Goal: Task Accomplishment & Management: Complete application form

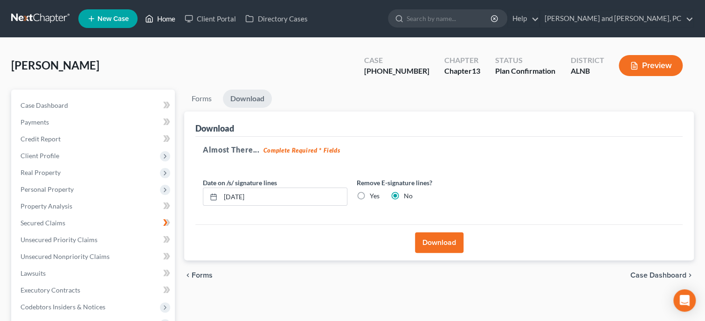
click at [163, 15] on link "Home" at bounding box center [160, 18] width 40 height 17
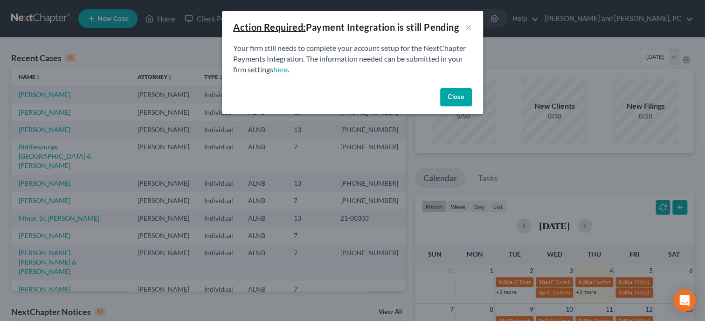
click at [450, 101] on button "Close" at bounding box center [456, 97] width 32 height 19
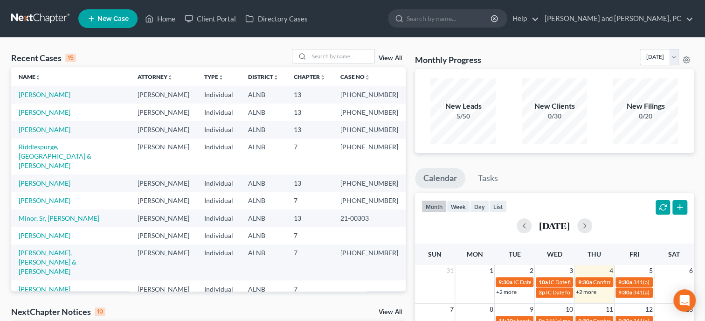
click at [46, 285] on link "[PERSON_NAME]" at bounding box center [45, 289] width 52 height 8
select select "6"
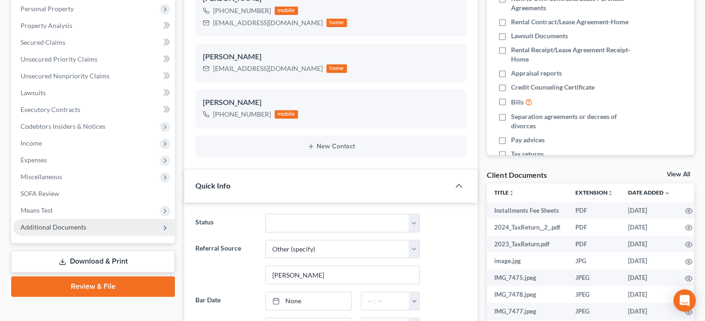
scroll to position [192, 0]
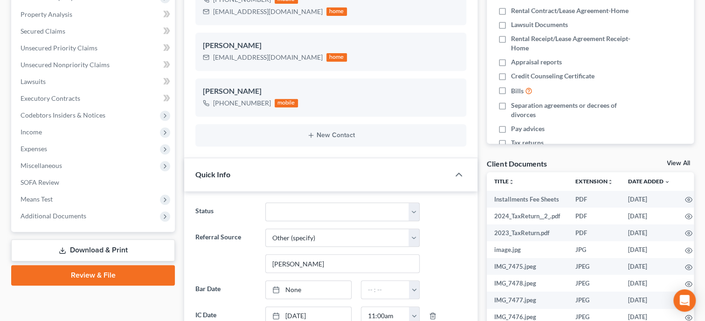
click at [55, 273] on link "Review & File" at bounding box center [93, 275] width 164 height 21
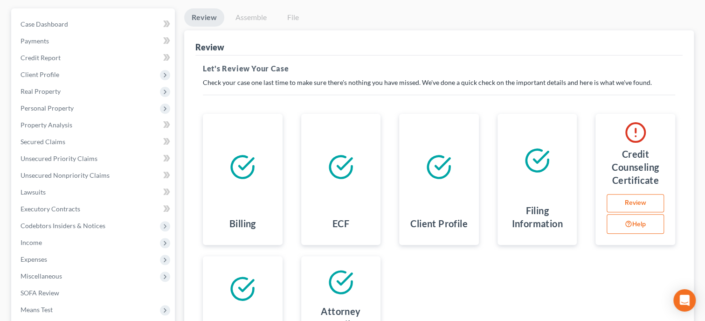
scroll to position [46, 0]
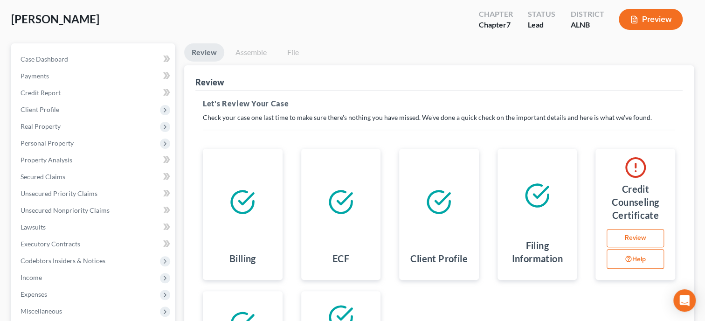
click at [615, 237] on link "Review" at bounding box center [634, 238] width 57 height 19
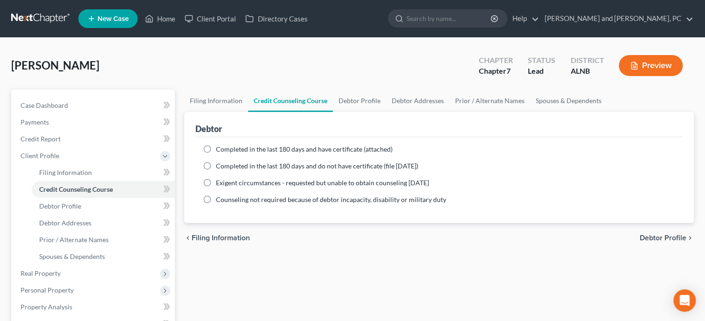
click at [266, 150] on span "Completed in the last 180 days and have certificate (attached)" at bounding box center [304, 149] width 177 height 8
click at [226, 150] on input "Completed in the last 180 days and have certificate (attached)" at bounding box center [222, 147] width 6 height 6
radio input "true"
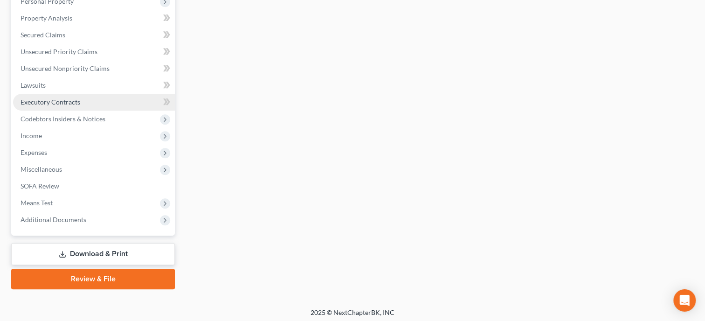
scroll to position [291, 0]
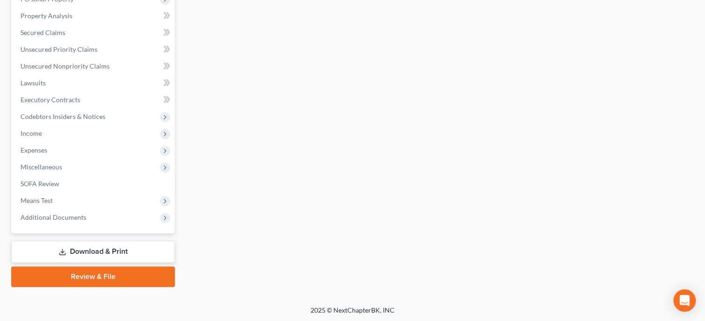
click at [79, 274] on link "Review & File" at bounding box center [93, 276] width 164 height 21
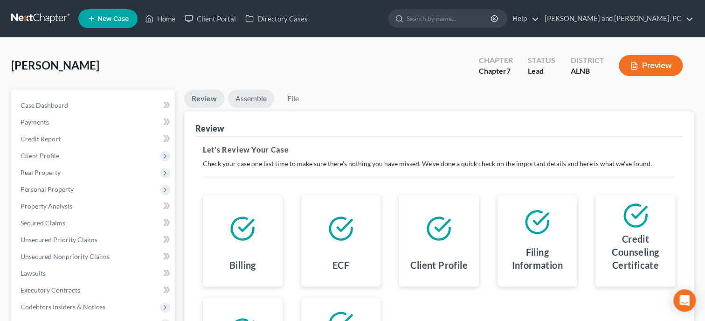
click at [247, 95] on link "Assemble" at bounding box center [251, 98] width 46 height 18
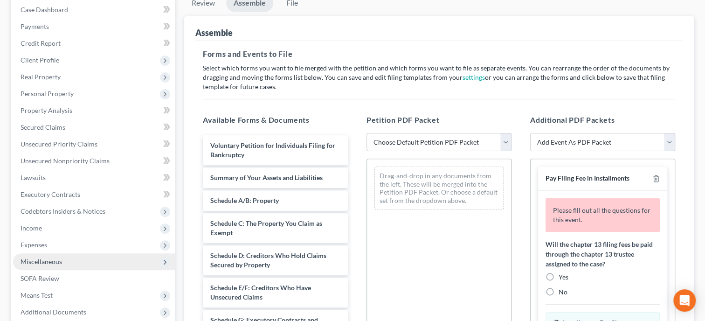
scroll to position [273, 0]
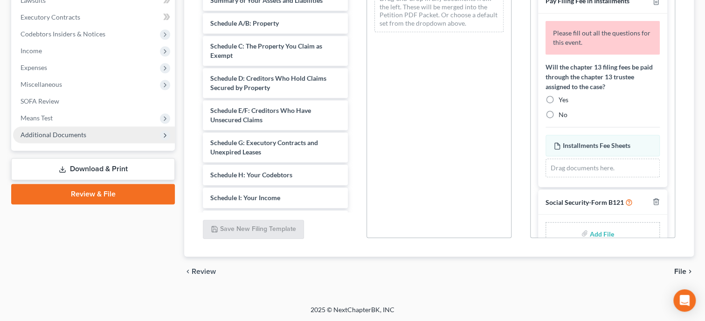
click at [65, 137] on span "Additional Documents" at bounding box center [54, 134] width 66 height 8
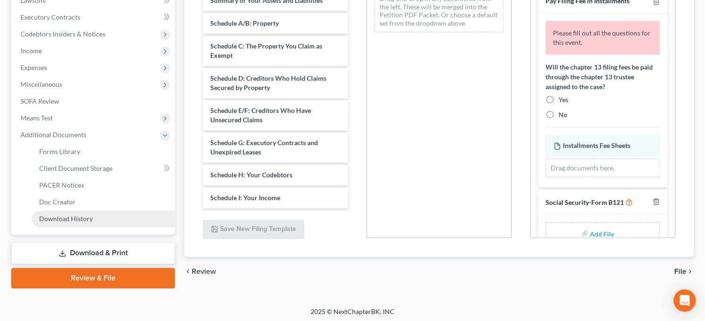
click at [115, 220] on link "Download History" at bounding box center [103, 218] width 143 height 17
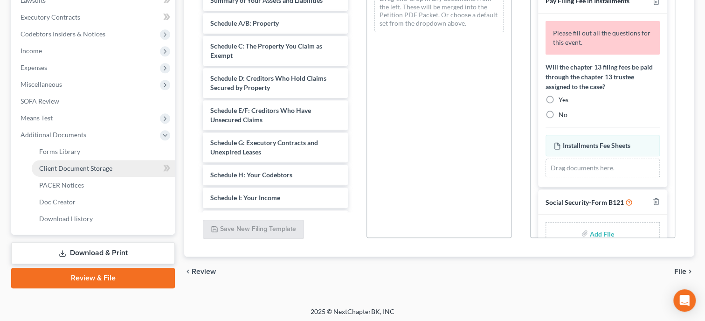
click at [99, 165] on span "Client Document Storage" at bounding box center [75, 168] width 73 height 8
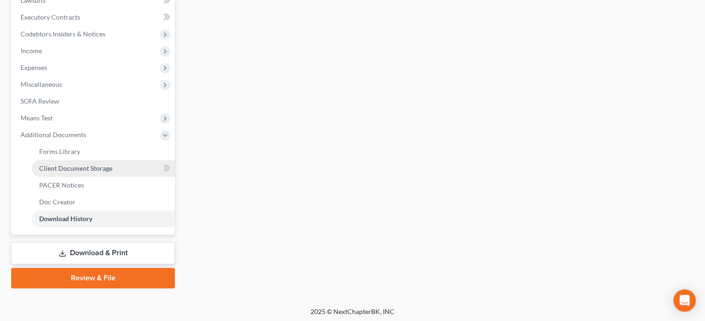
scroll to position [48, 0]
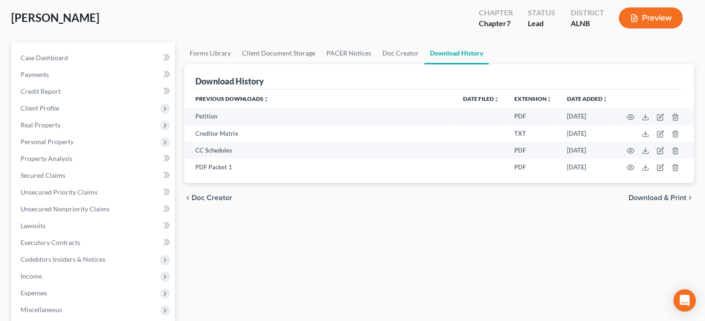
select select "23"
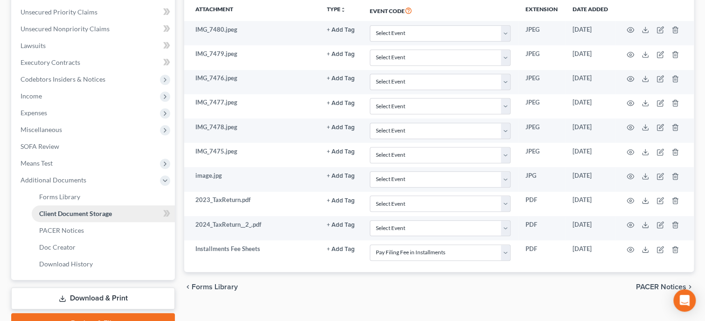
scroll to position [274, 0]
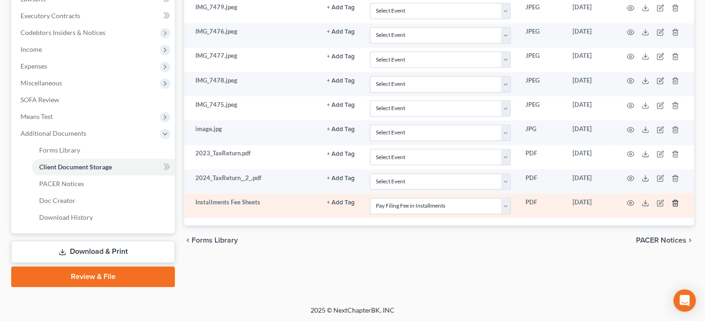
click at [672, 199] on icon "button" at bounding box center [674, 202] width 4 height 6
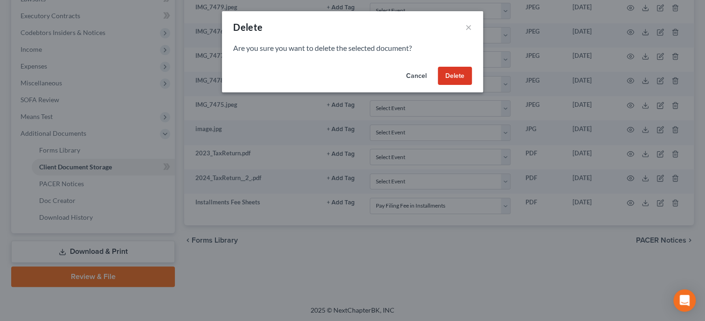
click at [452, 78] on button "Delete" at bounding box center [455, 76] width 34 height 19
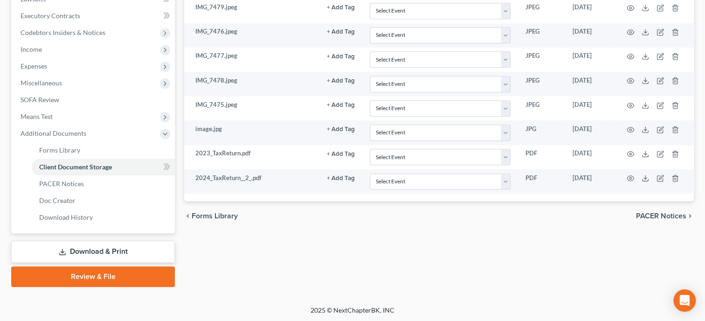
scroll to position [0, 0]
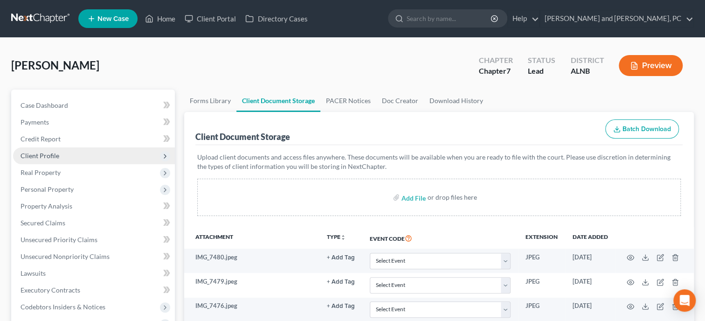
click at [47, 155] on span "Client Profile" at bounding box center [40, 155] width 39 height 8
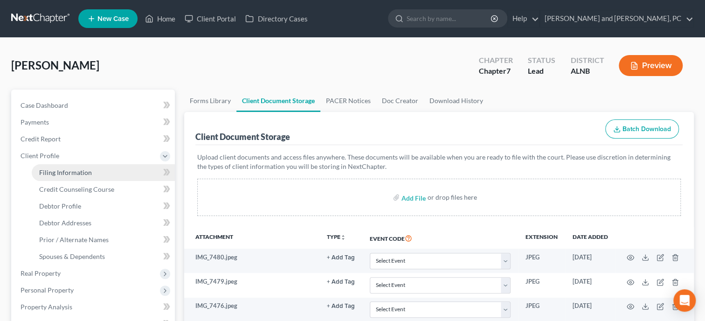
click at [52, 168] on span "Filing Information" at bounding box center [65, 172] width 53 height 8
select select "1"
select select "0"
select select "1"
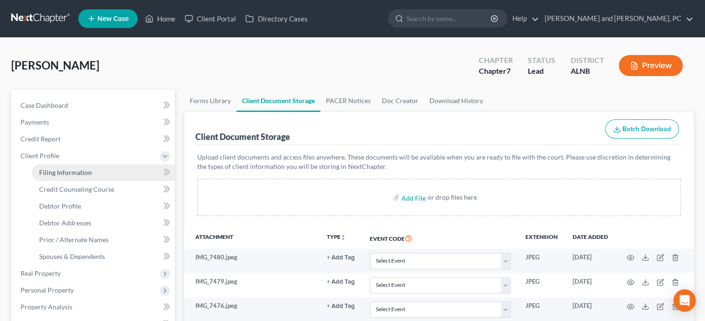
select select "0"
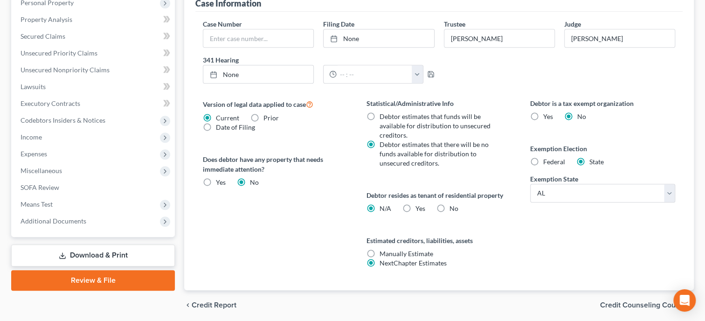
scroll to position [320, 0]
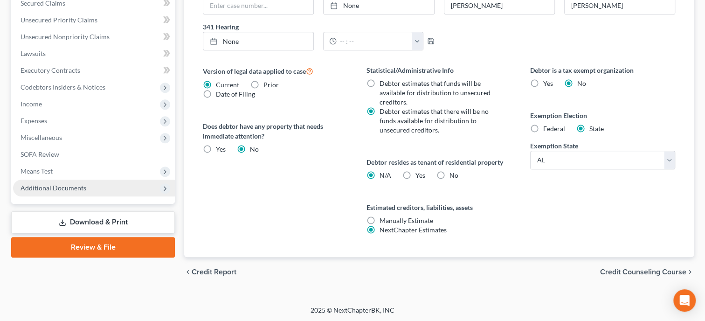
click at [59, 190] on span "Additional Documents" at bounding box center [54, 188] width 66 height 8
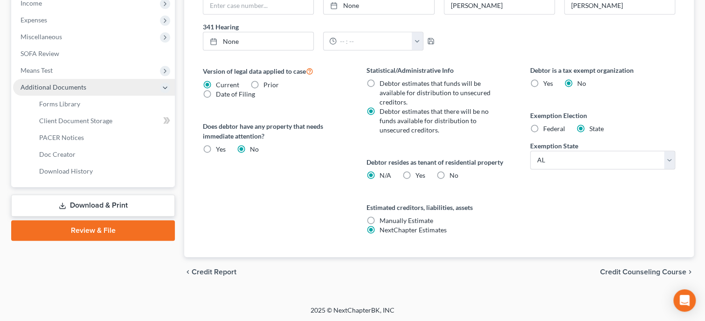
scroll to position [219, 0]
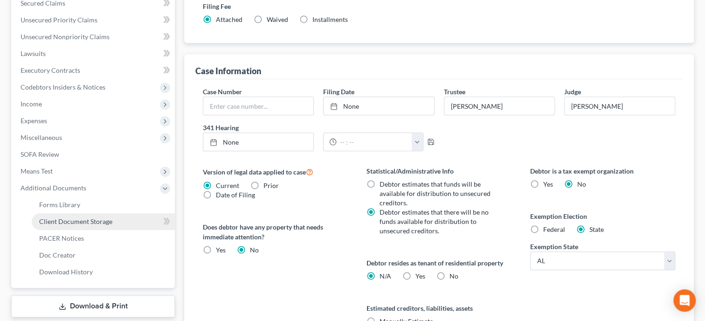
click at [68, 217] on span "Client Document Storage" at bounding box center [75, 221] width 73 height 8
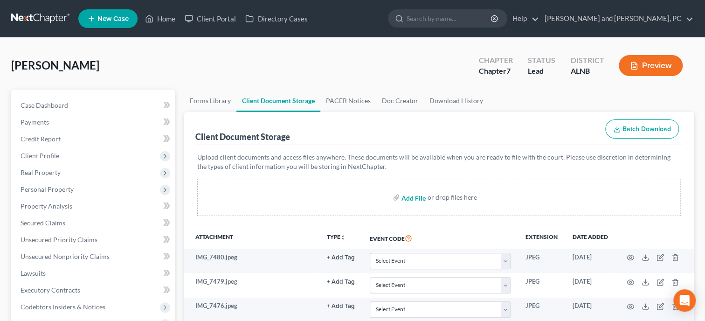
click at [413, 199] on input "file" at bounding box center [412, 197] width 22 height 17
type input "C:\fakepath\ccc.pdf"
click at [408, 194] on input "file" at bounding box center [412, 197] width 22 height 17
type input "C:\fakepath\payrecords.pdf"
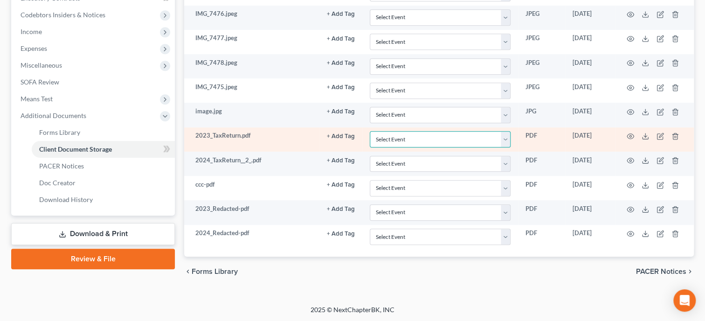
scroll to position [290, 0]
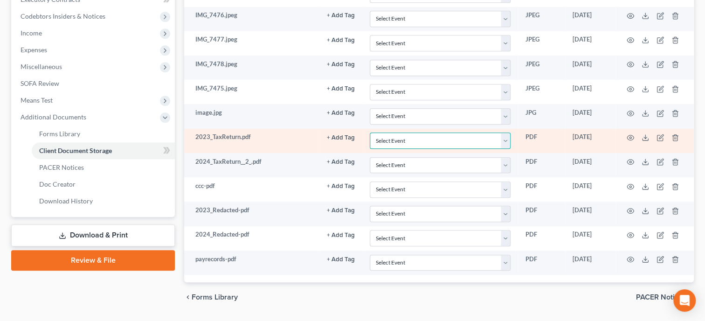
click at [401, 142] on select "Select Event 20 Largest Unsecured Creditors Amended Schedules (Fee) Attachment …" at bounding box center [440, 140] width 141 height 16
select select "40"
click option "Tax Documents" at bounding box center [0, 0] width 0 height 0
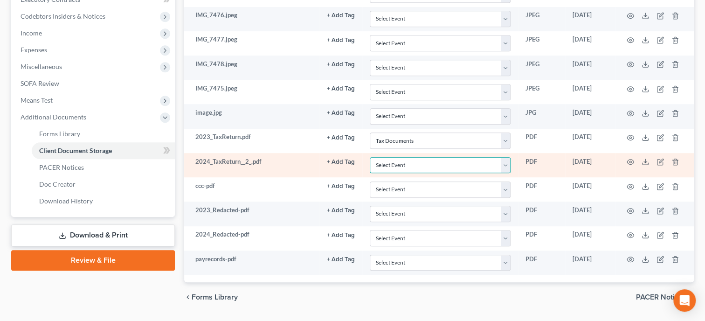
click at [370, 157] on select "Select Event 20 Largest Unsecured Creditors Amended Schedules (Fee) Attachment …" at bounding box center [440, 165] width 141 height 16
select select "40"
click option "Tax Documents" at bounding box center [0, 0] width 0 height 0
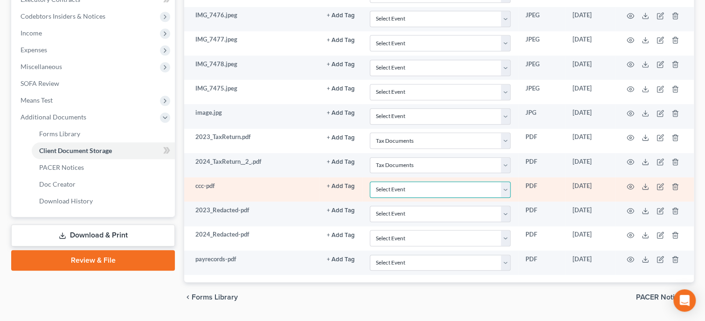
select select "5"
click option "Certificate of Credit Counseling" at bounding box center [0, 0] width 0 height 0
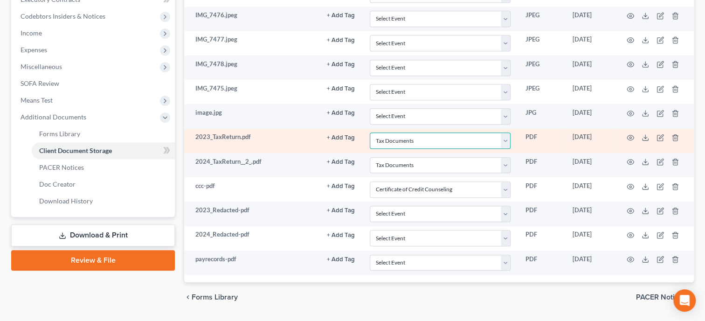
select select
click option "Select Event" at bounding box center [0, 0] width 0 height 0
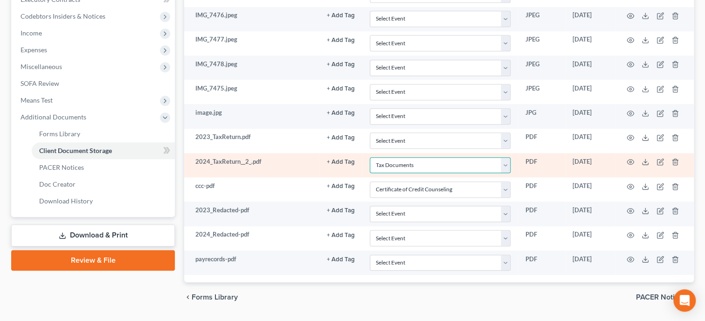
select select
click option "Select Event" at bounding box center [0, 0] width 0 height 0
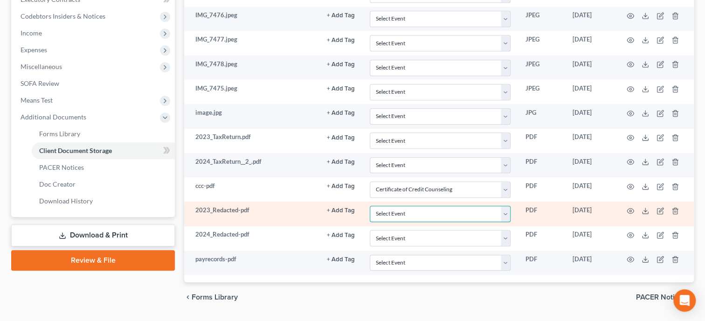
select select "40"
click option "Tax Documents" at bounding box center [0, 0] width 0 height 0
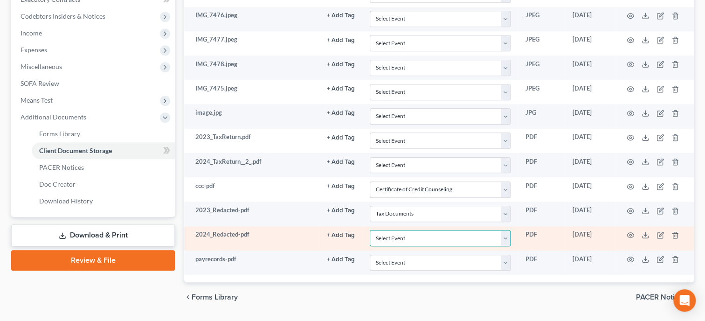
select select "40"
click option "Tax Documents" at bounding box center [0, 0] width 0 height 0
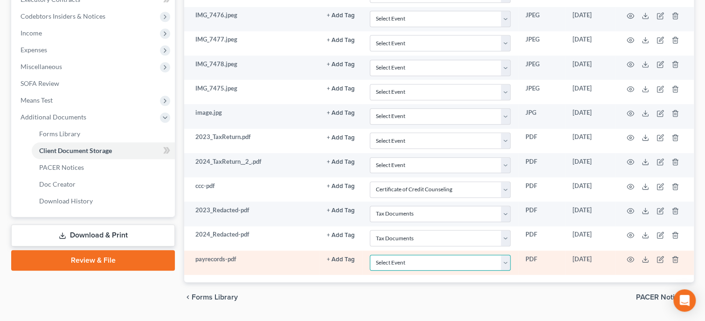
select select "19"
click option "Employee Income Records" at bounding box center [0, 0] width 0 height 0
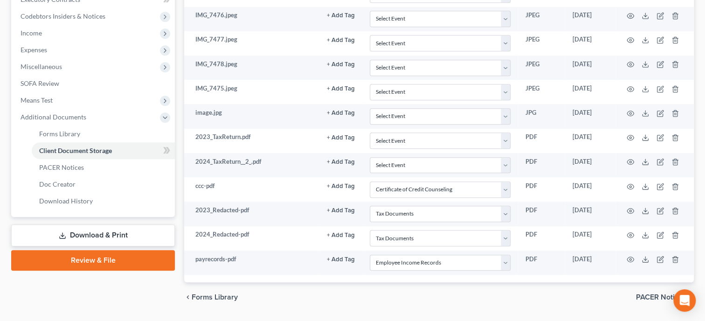
click at [120, 259] on link "Review & File" at bounding box center [93, 260] width 164 height 21
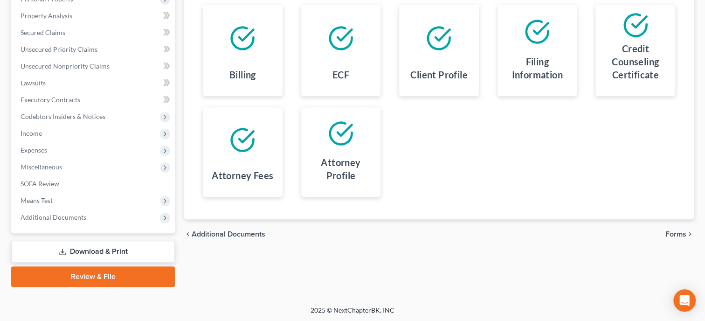
click at [99, 269] on link "Review & File" at bounding box center [93, 276] width 164 height 21
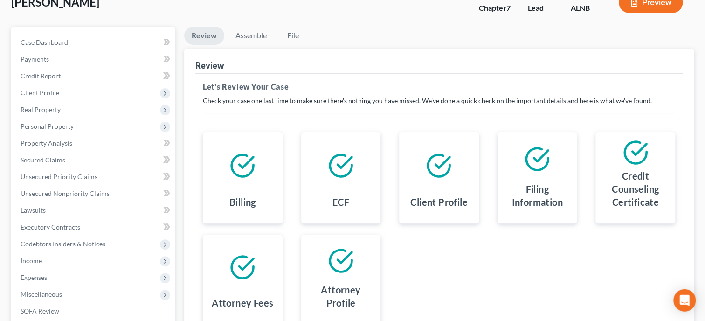
scroll to position [0, 0]
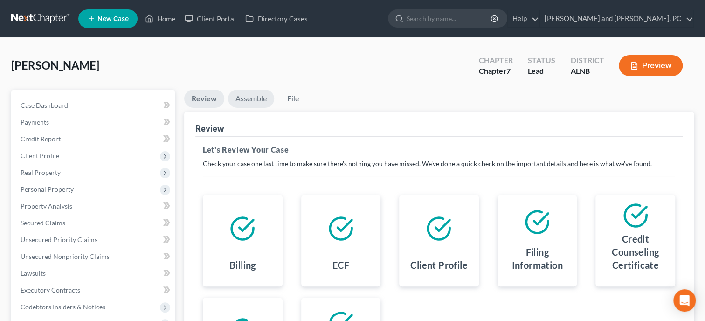
click at [241, 98] on link "Assemble" at bounding box center [251, 98] width 46 height 18
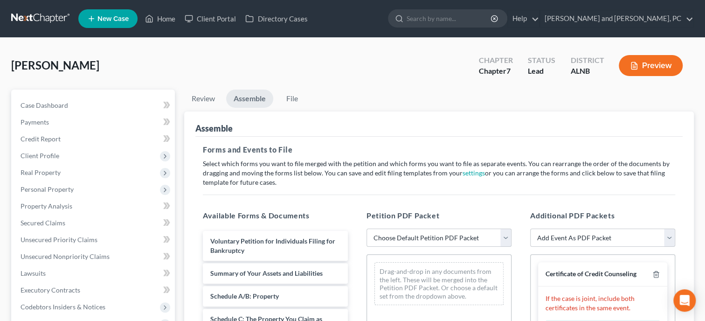
select select "0"
click option "Complete Bankruptcy Petition (all forms and schedules)" at bounding box center [0, 0] width 0 height 0
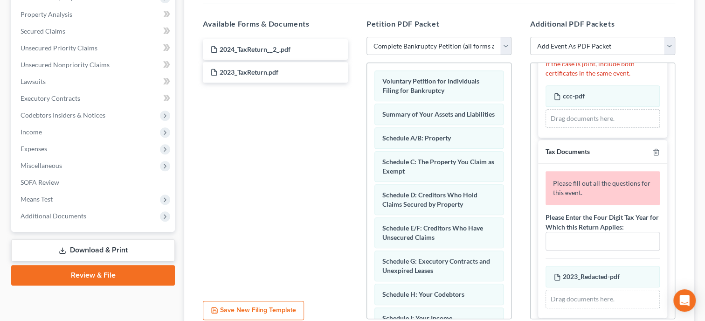
scroll to position [96, 0]
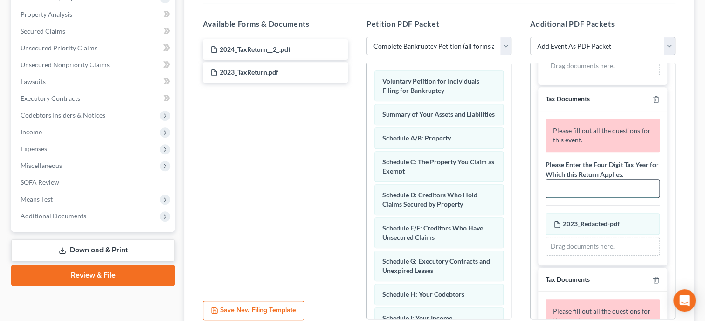
click at [575, 182] on input "text" at bounding box center [602, 188] width 113 height 18
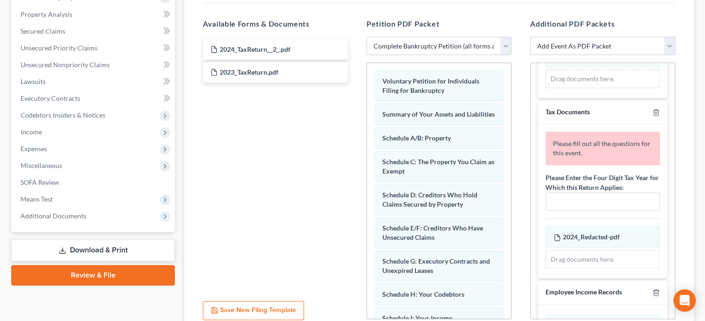
scroll to position [240, 0]
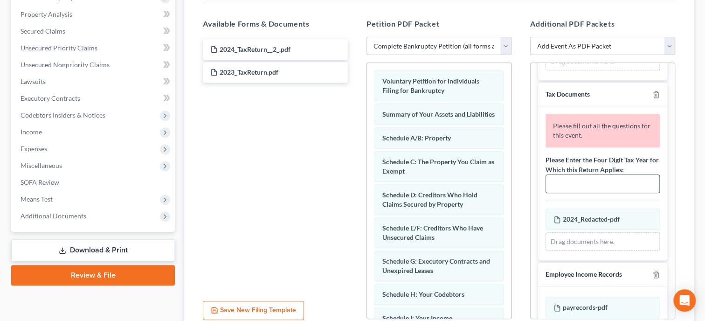
type input "2023"
click at [569, 181] on input "text" at bounding box center [602, 184] width 113 height 18
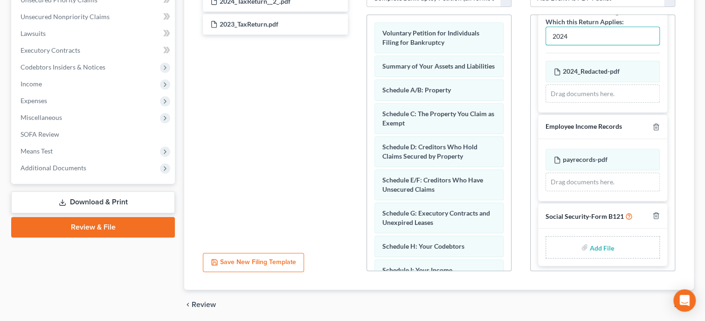
type input "2024"
click at [596, 245] on input "file" at bounding box center [600, 247] width 22 height 17
type input "C:\fakepath\ssnstatement.pdf"
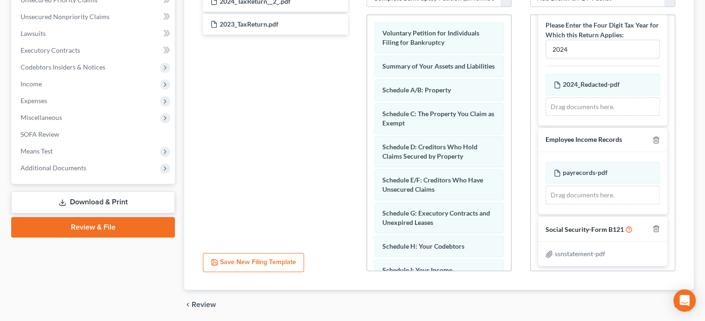
scroll to position [273, 0]
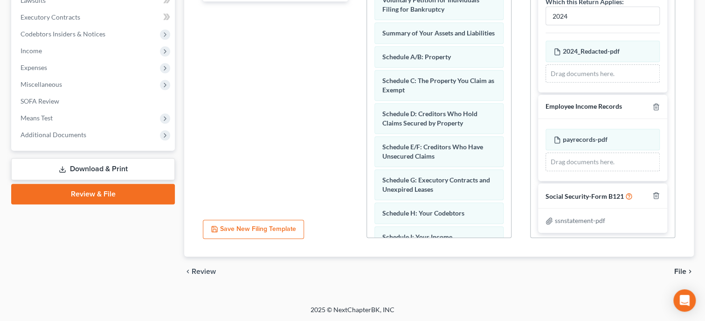
click at [677, 269] on span "File" at bounding box center [680, 270] width 12 height 7
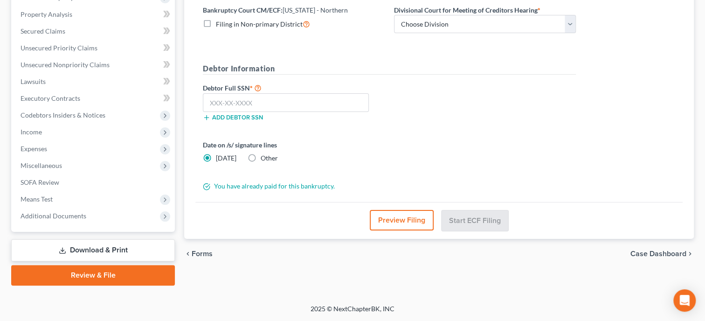
scroll to position [190, 0]
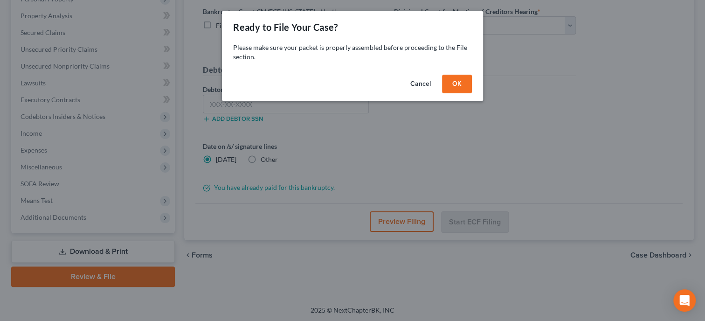
click at [460, 82] on button "OK" at bounding box center [457, 84] width 30 height 19
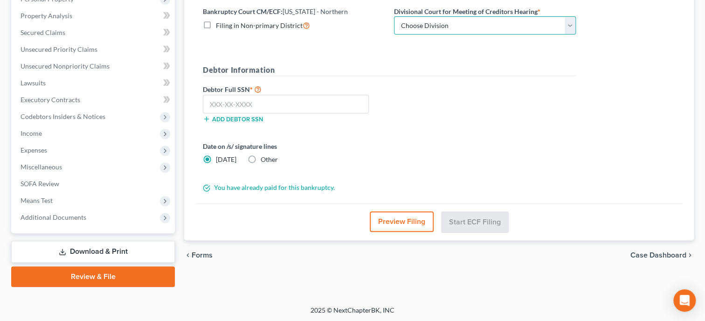
select select "0"
click option "Anniston" at bounding box center [0, 0] width 0 height 0
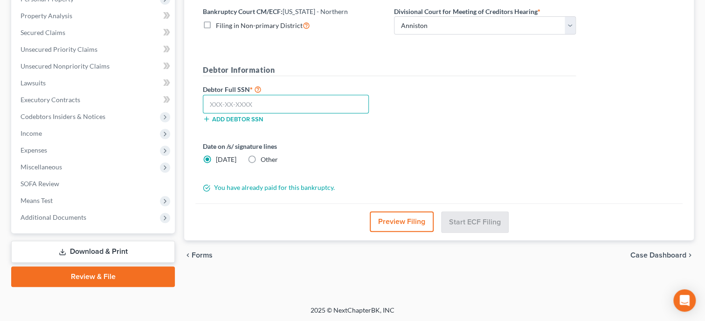
click at [321, 107] on input "text" at bounding box center [286, 104] width 166 height 19
type input "265-25-1799"
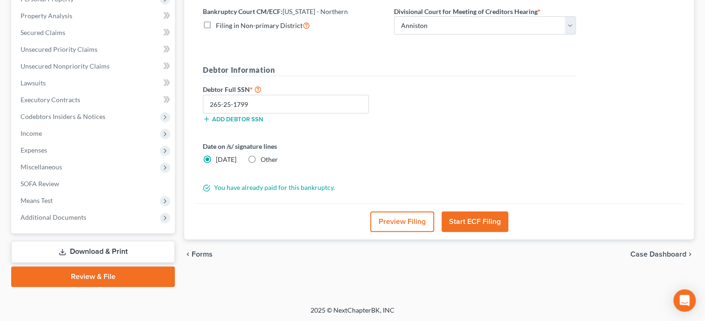
click at [466, 220] on button "Start ECF Filing" at bounding box center [474, 221] width 67 height 21
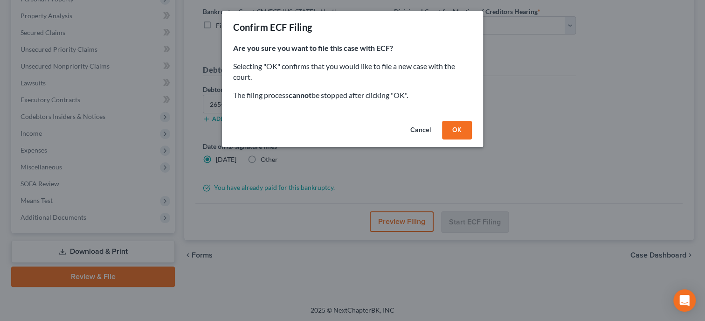
click at [462, 132] on button "OK" at bounding box center [457, 130] width 30 height 19
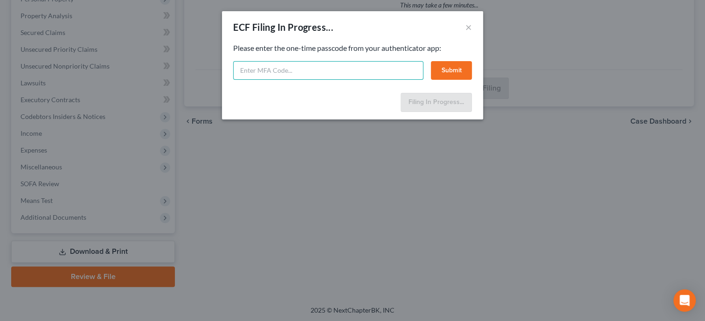
click at [308, 76] on input "text" at bounding box center [328, 70] width 190 height 19
type input "46010"
select select "0"
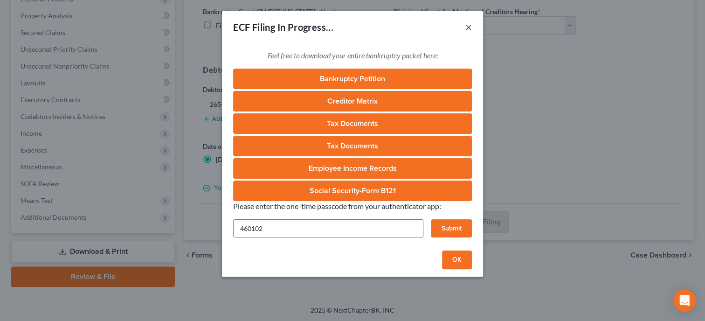
type input "460102"
click at [470, 26] on button "×" at bounding box center [468, 26] width 7 height 11
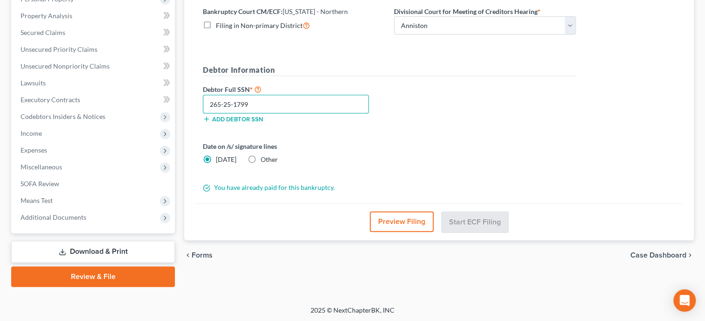
click at [350, 109] on input "265-25-1799" at bounding box center [286, 104] width 166 height 19
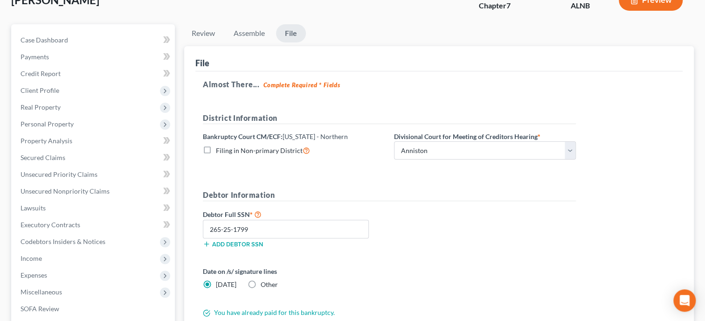
scroll to position [144, 0]
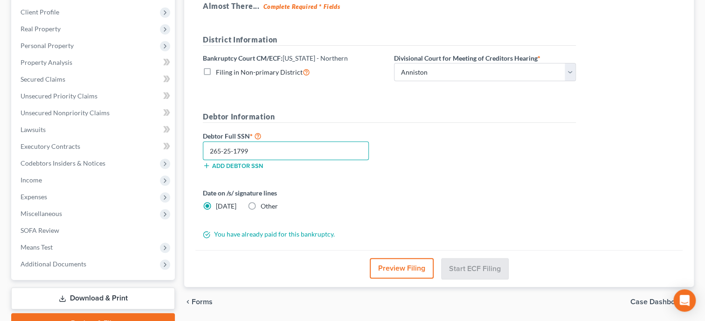
click at [329, 155] on input "265-25-1799" at bounding box center [286, 150] width 166 height 19
type input "265-25-1799"
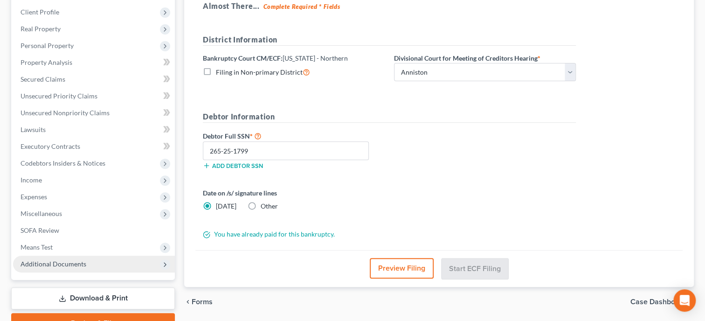
click at [68, 265] on span "Additional Documents" at bounding box center [54, 264] width 66 height 8
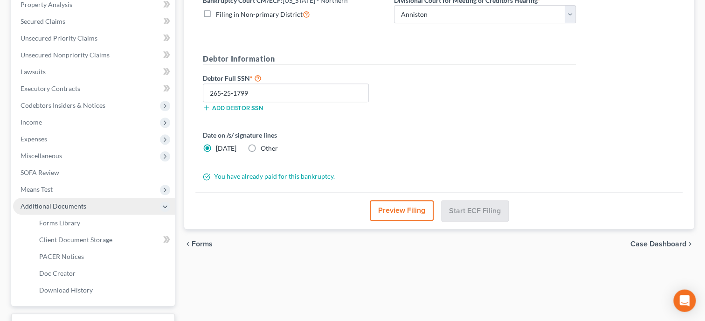
scroll to position [240, 0]
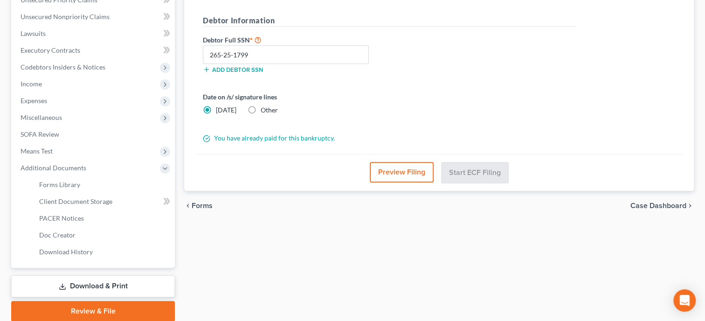
click at [75, 306] on link "Review & File" at bounding box center [93, 311] width 164 height 21
click at [79, 306] on link "Review & File" at bounding box center [93, 311] width 164 height 21
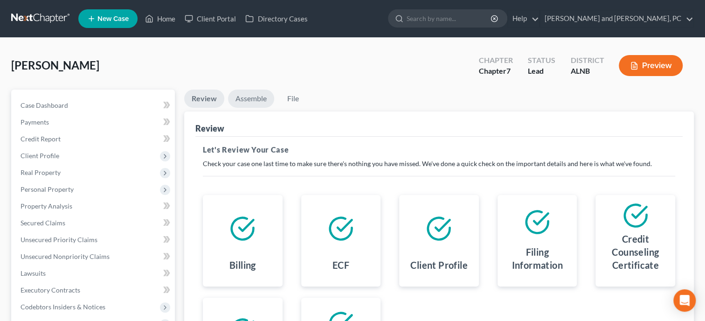
click at [247, 95] on link "Assemble" at bounding box center [251, 98] width 46 height 18
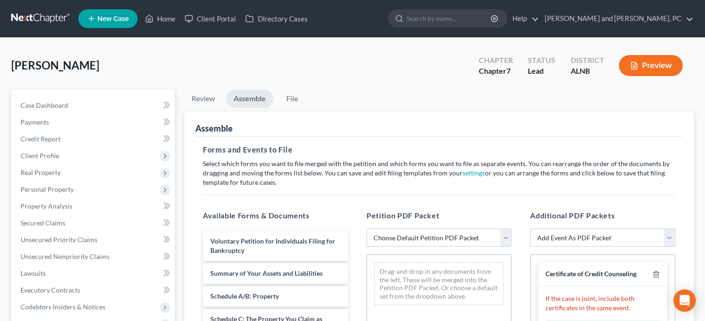
scroll to position [285, 0]
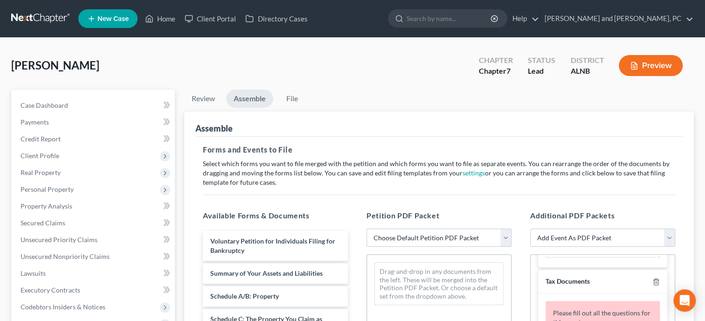
select select "0"
click option "Complete Bankruptcy Petition (all forms and schedules)" at bounding box center [0, 0] width 0 height 0
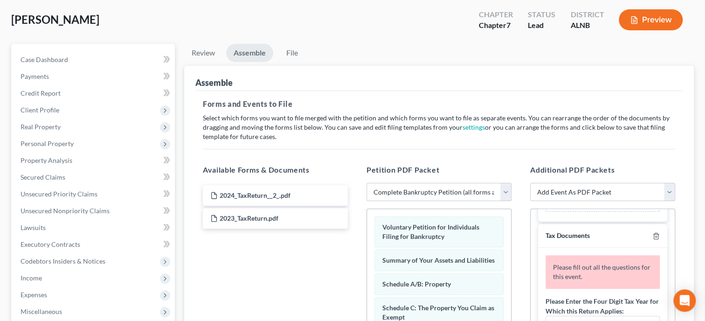
scroll to position [96, 0]
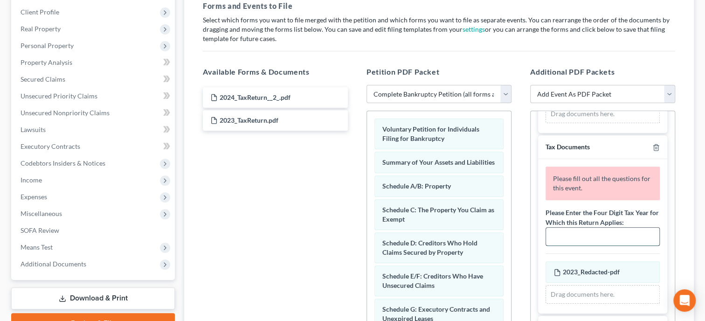
click at [603, 229] on input "text" at bounding box center [602, 236] width 113 height 18
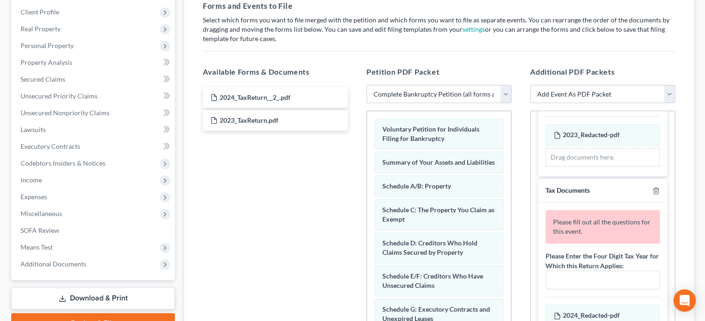
scroll to position [240, 0]
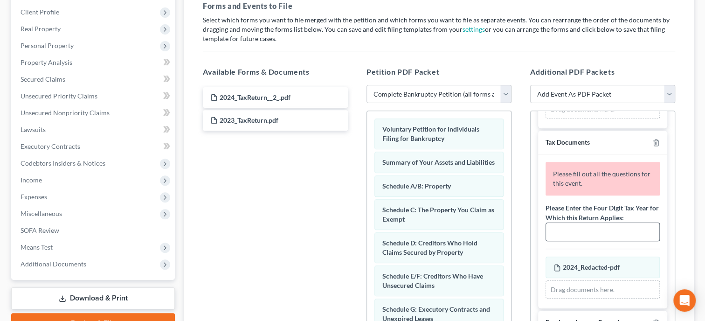
type input "2023"
click at [597, 230] on input "text" at bounding box center [602, 232] width 113 height 18
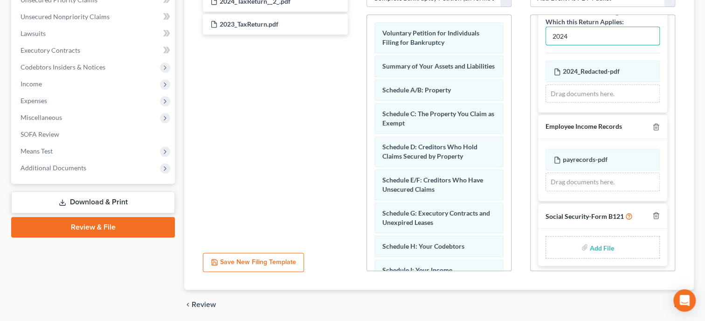
type input "2024"
click at [603, 246] on input "file" at bounding box center [600, 247] width 22 height 17
type input "C:\fakepath\ssnstatement.pdf"
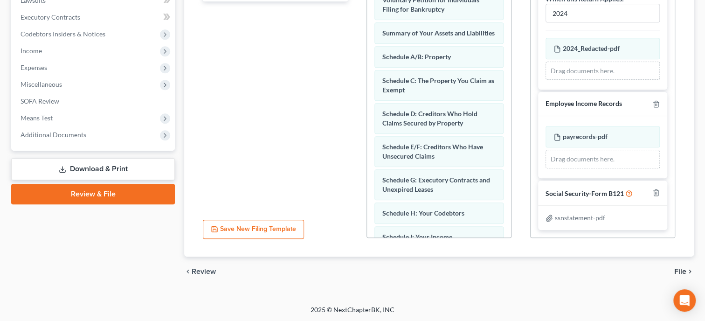
scroll to position [285, 0]
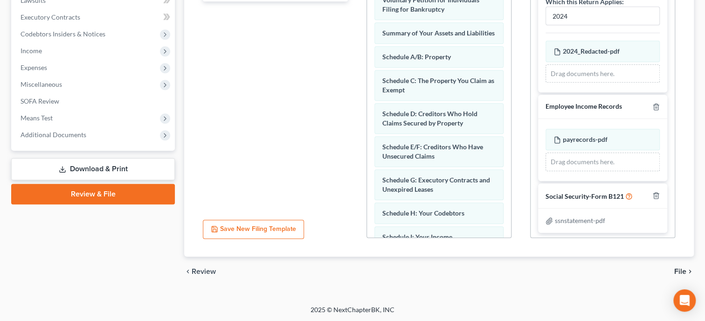
click at [685, 269] on span "File" at bounding box center [680, 270] width 12 height 7
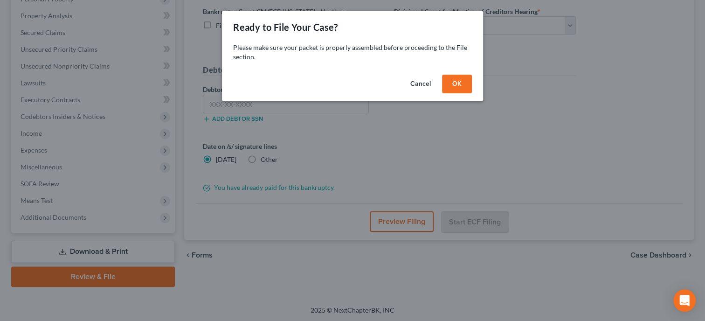
click at [453, 81] on button "OK" at bounding box center [457, 84] width 30 height 19
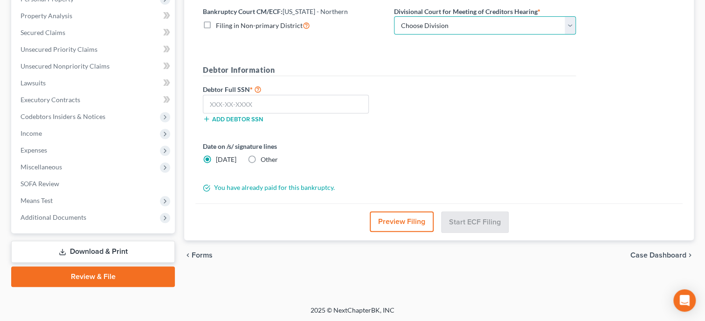
click at [394, 16] on select "Choose Division Anniston Birmingham Hunstville Tuscaloosa" at bounding box center [485, 25] width 182 height 19
select select "0"
click option "Anniston" at bounding box center [0, 0] width 0 height 0
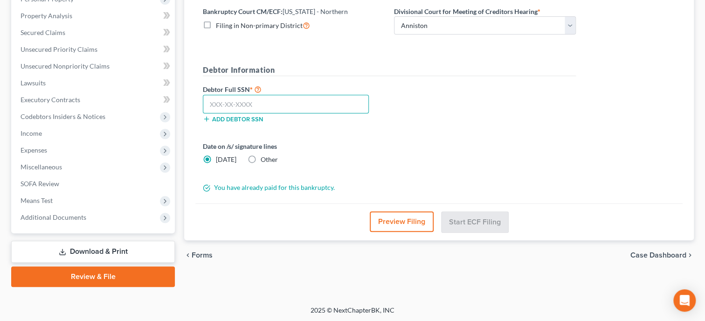
click at [352, 102] on input "text" at bounding box center [286, 104] width 166 height 19
type input "265-25-1799"
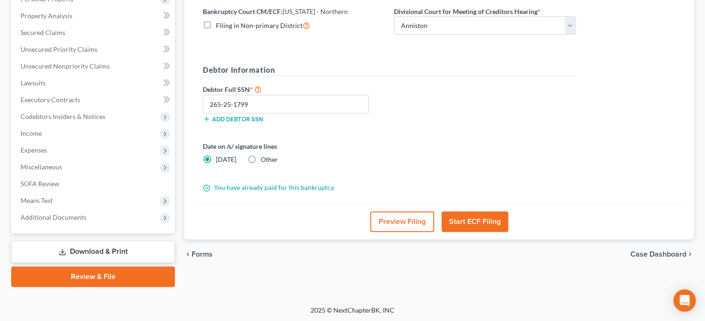
click at [479, 215] on button "Start ECF Filing" at bounding box center [474, 221] width 67 height 21
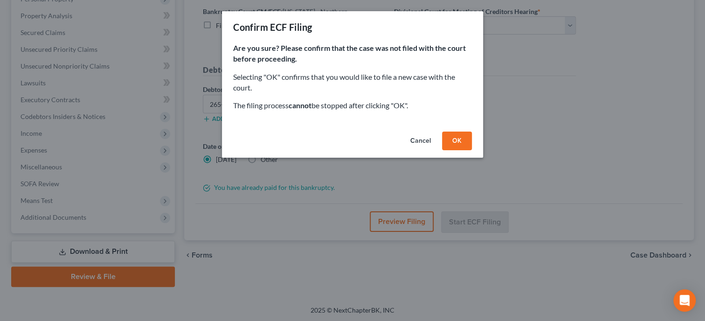
click at [451, 138] on button "OK" at bounding box center [457, 140] width 30 height 19
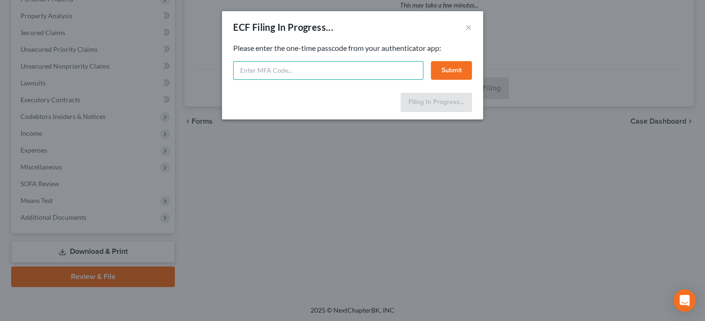
click at [332, 71] on input "text" at bounding box center [328, 70] width 190 height 19
type input "296981"
click at [443, 66] on button "Submit" at bounding box center [451, 70] width 41 height 19
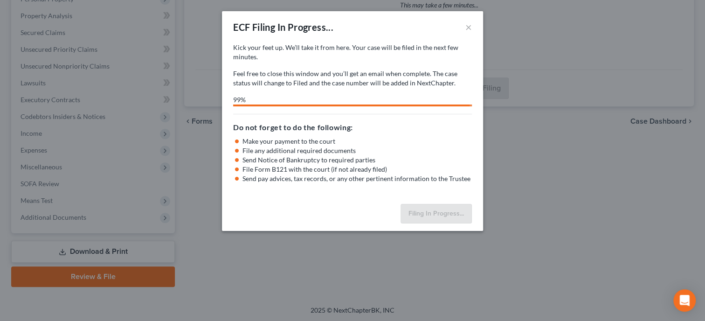
select select "0"
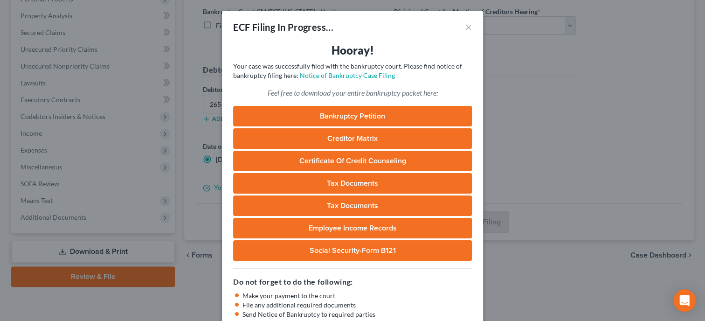
scroll to position [74, 0]
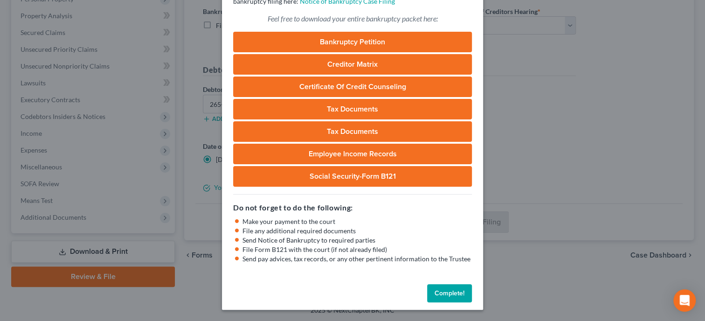
click at [439, 290] on button "Complete!" at bounding box center [449, 293] width 45 height 19
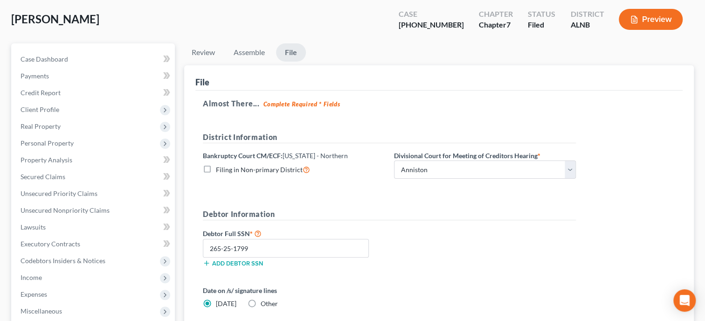
scroll to position [0, 0]
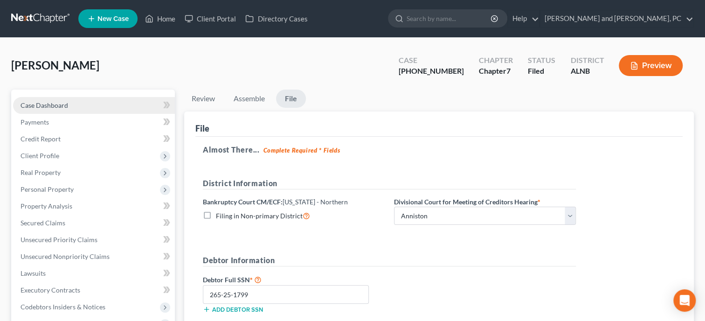
click at [65, 103] on span "Case Dashboard" at bounding box center [45, 105] width 48 height 8
select select "6"
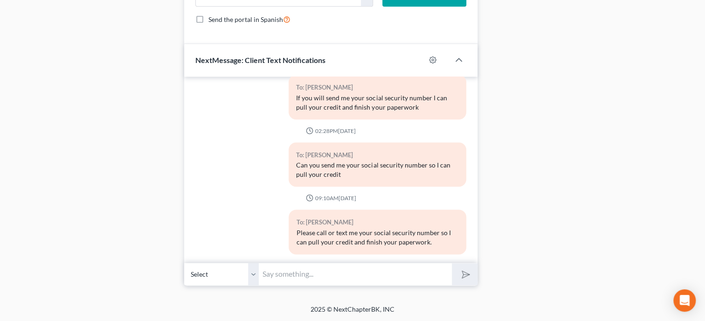
scroll to position [726, 0]
click at [288, 283] on input "text" at bounding box center [355, 273] width 193 height 23
type input "Your case has been filed. Your case number is 25-41175"
click at [459, 277] on icon "submit" at bounding box center [463, 273] width 9 height 9
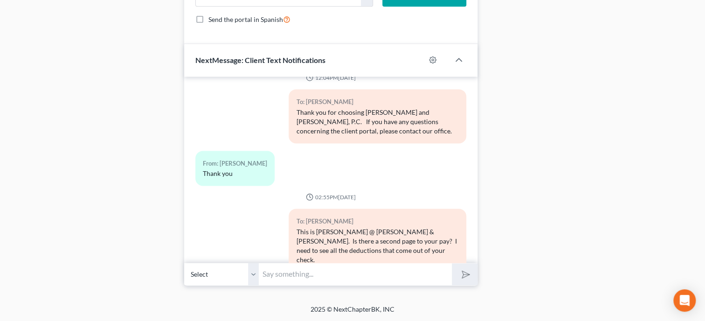
scroll to position [0, 0]
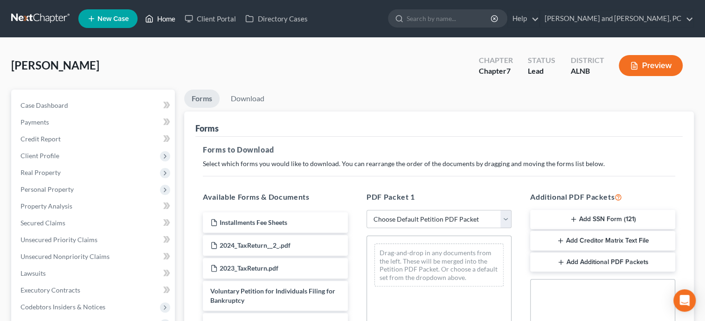
click at [165, 20] on link "Home" at bounding box center [160, 18] width 40 height 17
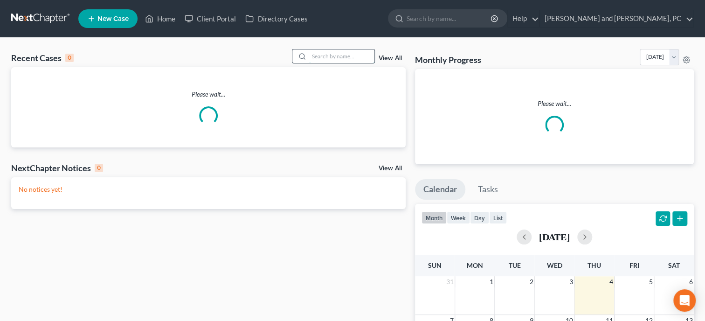
click at [338, 52] on input "search" at bounding box center [341, 56] width 65 height 14
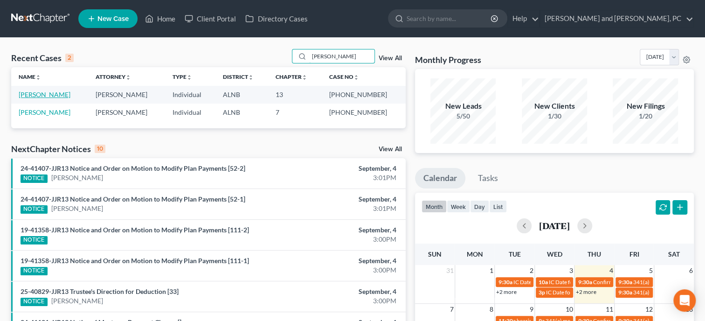
type input "[PERSON_NAME]"
click at [68, 95] on link "[PERSON_NAME]" at bounding box center [45, 94] width 52 height 8
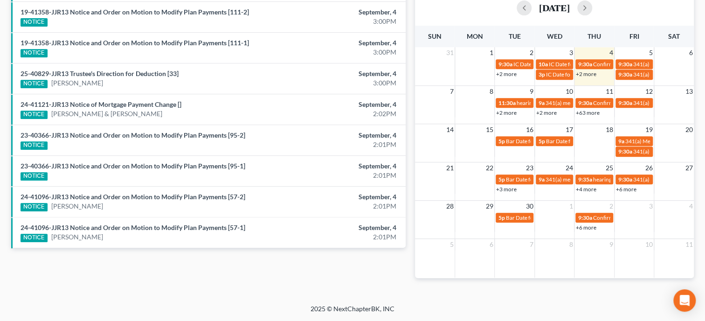
select select "6"
select select "1"
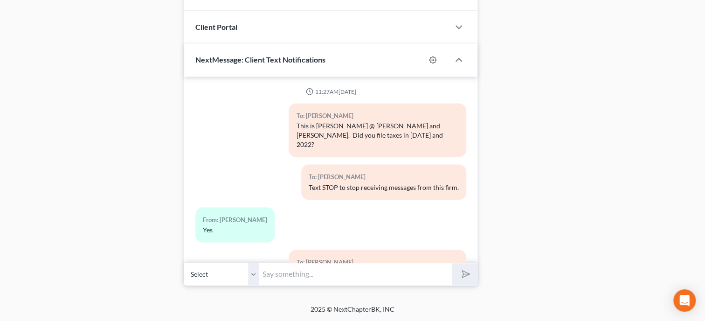
scroll to position [1518, 0]
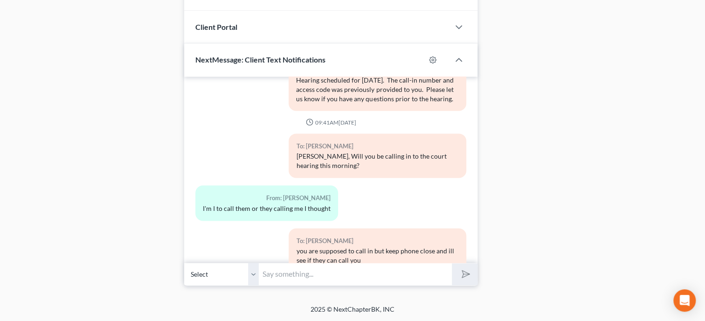
click at [318, 278] on input "text" at bounding box center [355, 273] width 193 height 23
click at [448, 278] on input "The Motion for Relief on your house has been settled. They will roll in the amo…" at bounding box center [355, 273] width 193 height 23
type input "The Motion for Relief on your house has been settled. They will roll in the amo…"
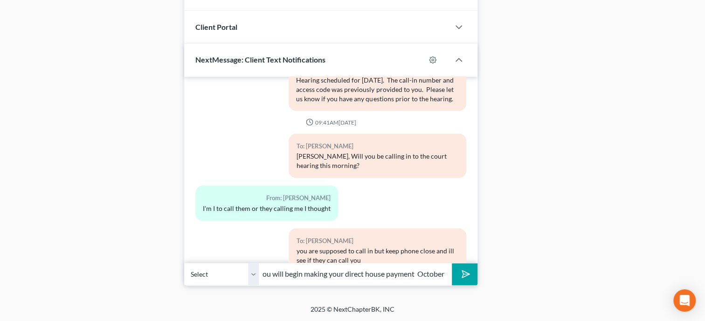
click at [458, 276] on button "submit" at bounding box center [465, 274] width 26 height 22
